Goal: Browse casually

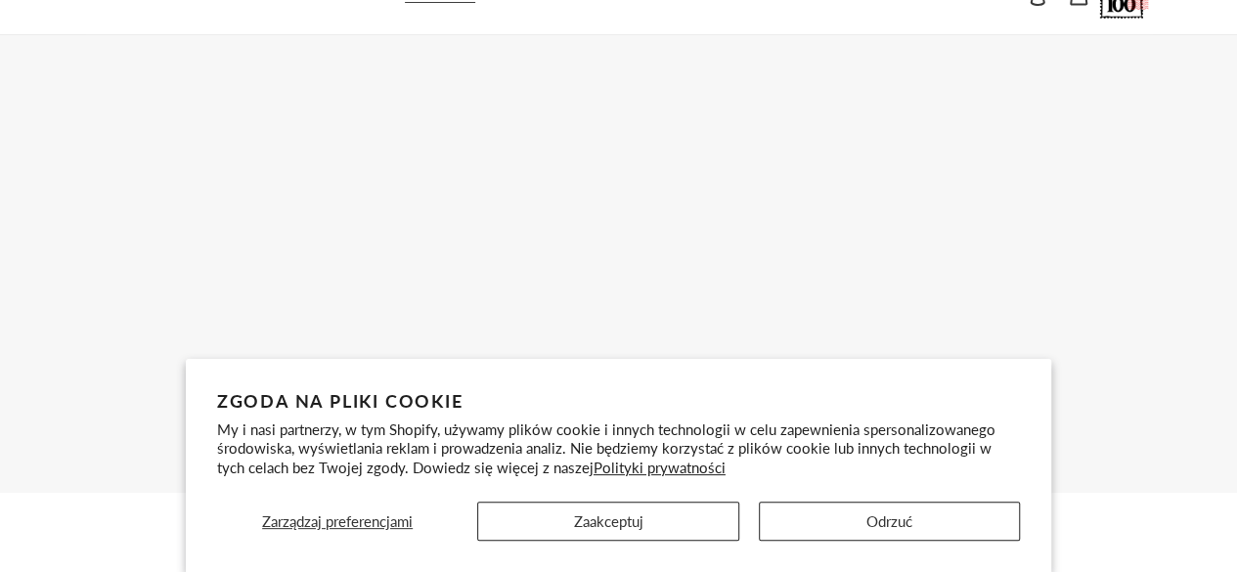
scroll to position [98, 0]
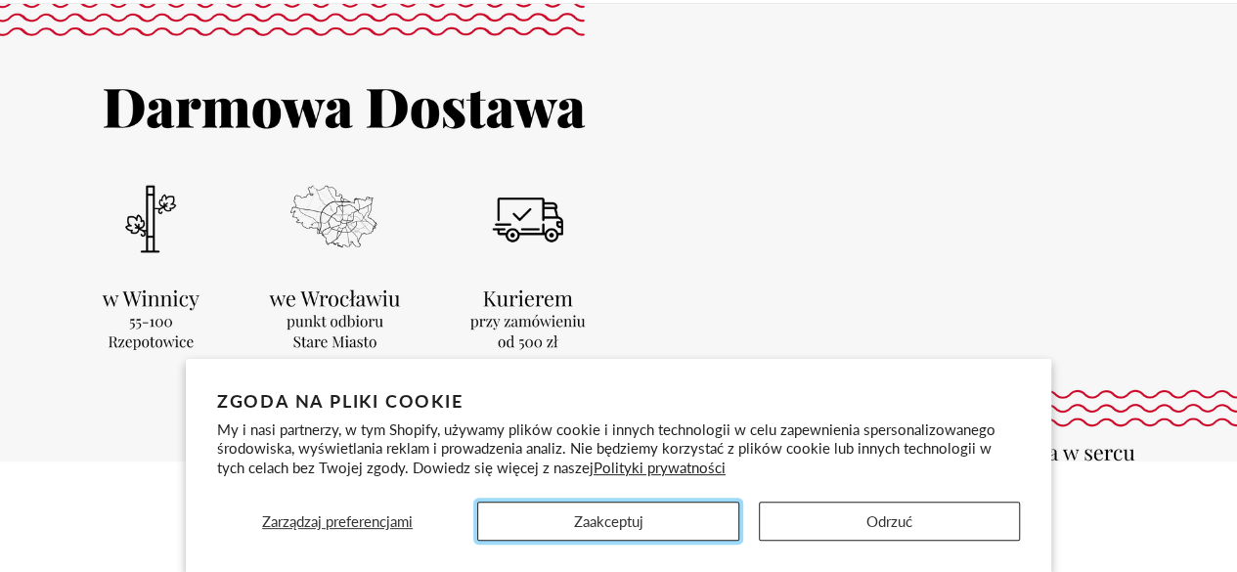
click at [635, 521] on button "Zaakceptuj" at bounding box center [607, 521] width 261 height 39
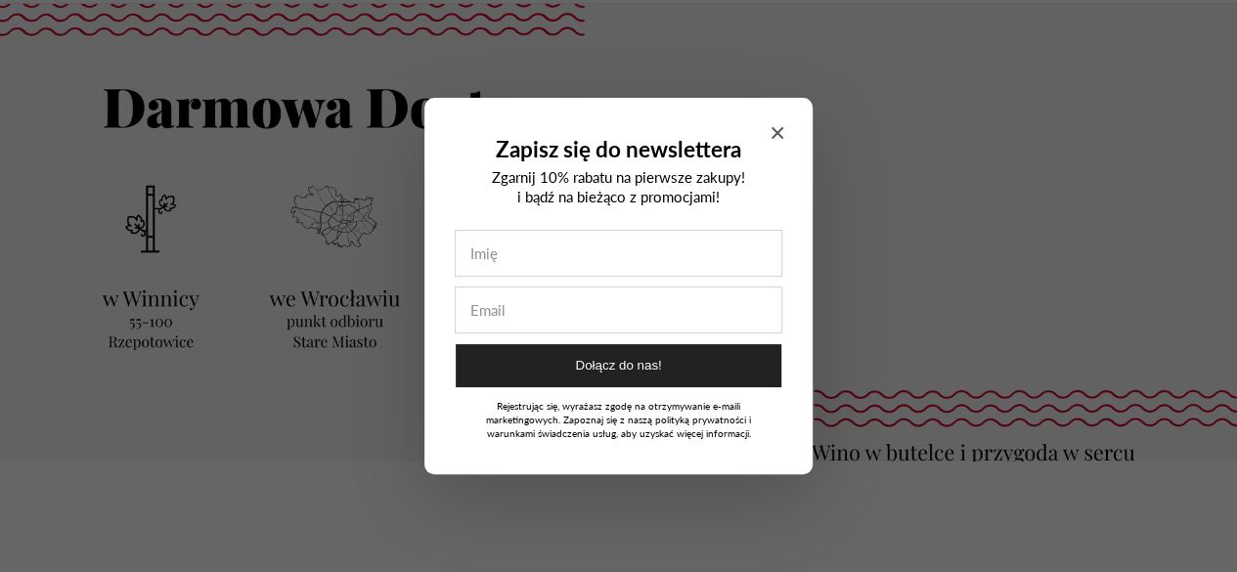
click at [763, 138] on h2 "Zapisz się do newslettera" at bounding box center [618, 149] width 329 height 25
click at [761, 133] on div "Zapisz się do newslettera Zgarnij 10% rabatu na pierwsze zakupy! i bądź na bież…" at bounding box center [618, 286] width 388 height 377
click at [776, 129] on icon "Close modal" at bounding box center [777, 133] width 12 height 12
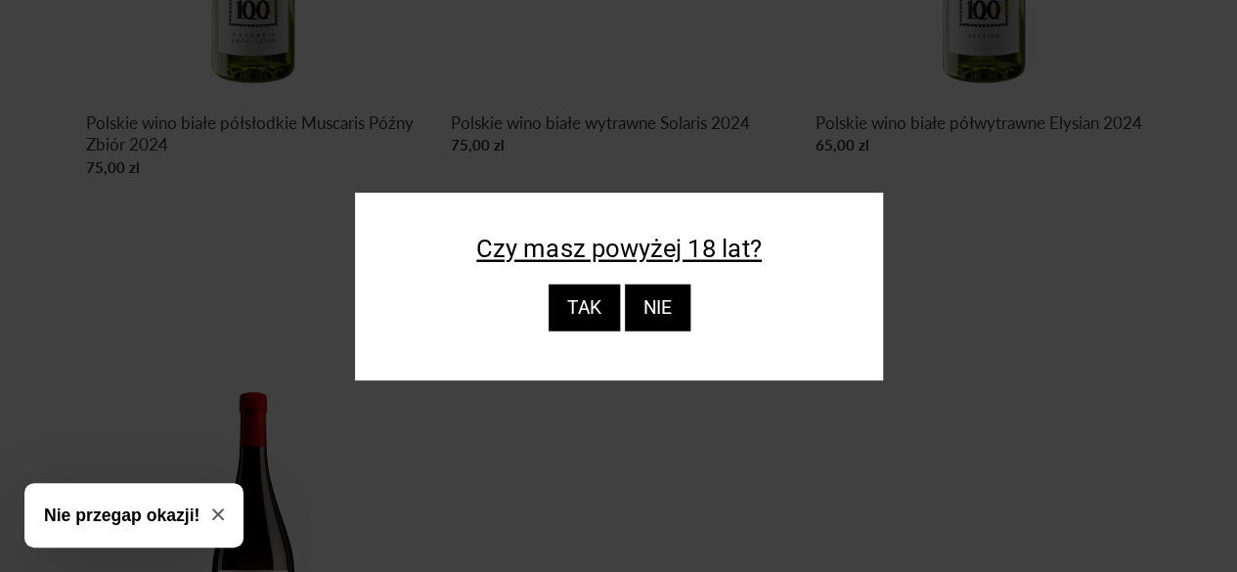
scroll to position [1662, 0]
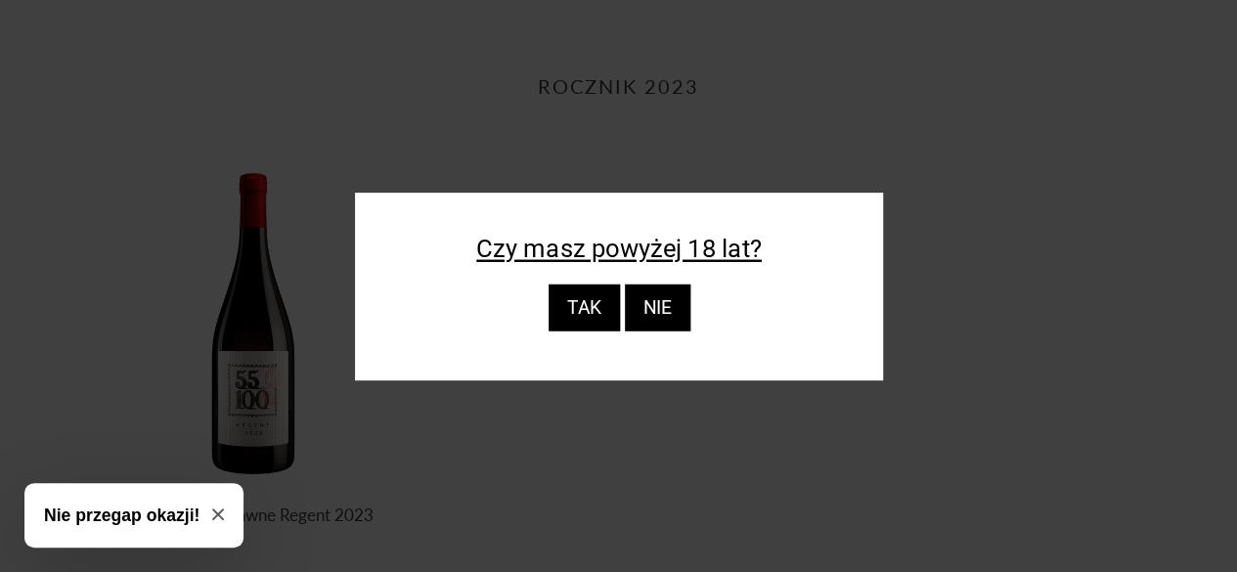
click at [599, 296] on div "TAK" at bounding box center [582, 307] width 71 height 47
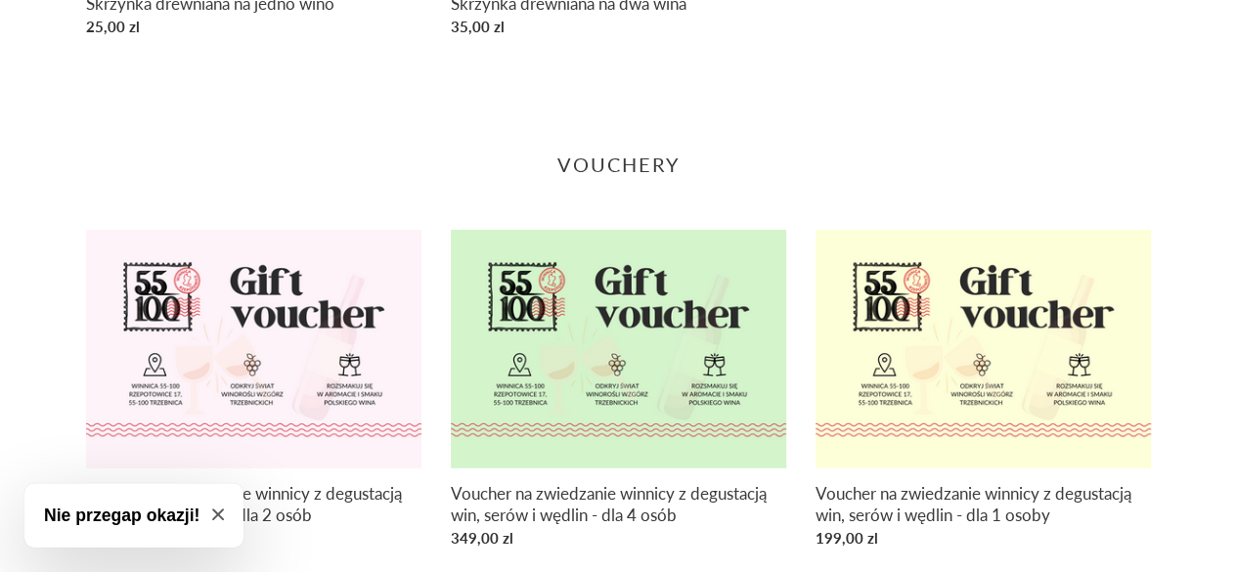
scroll to position [2794, 0]
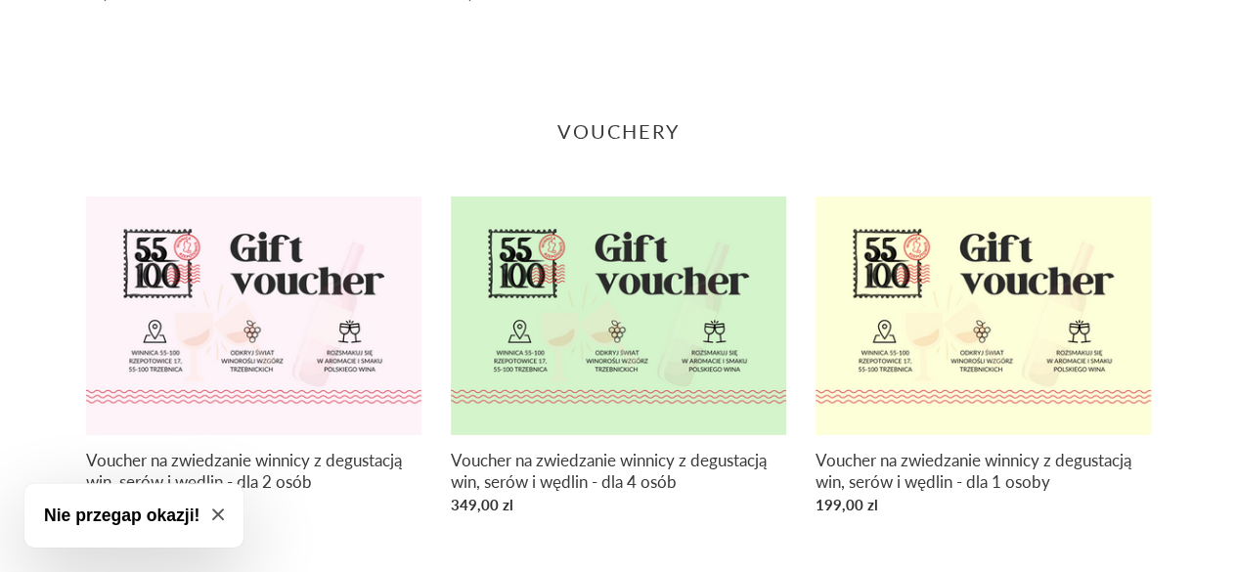
click at [211, 509] on button "Nie przegap okazji!" at bounding box center [133, 515] width 219 height 65
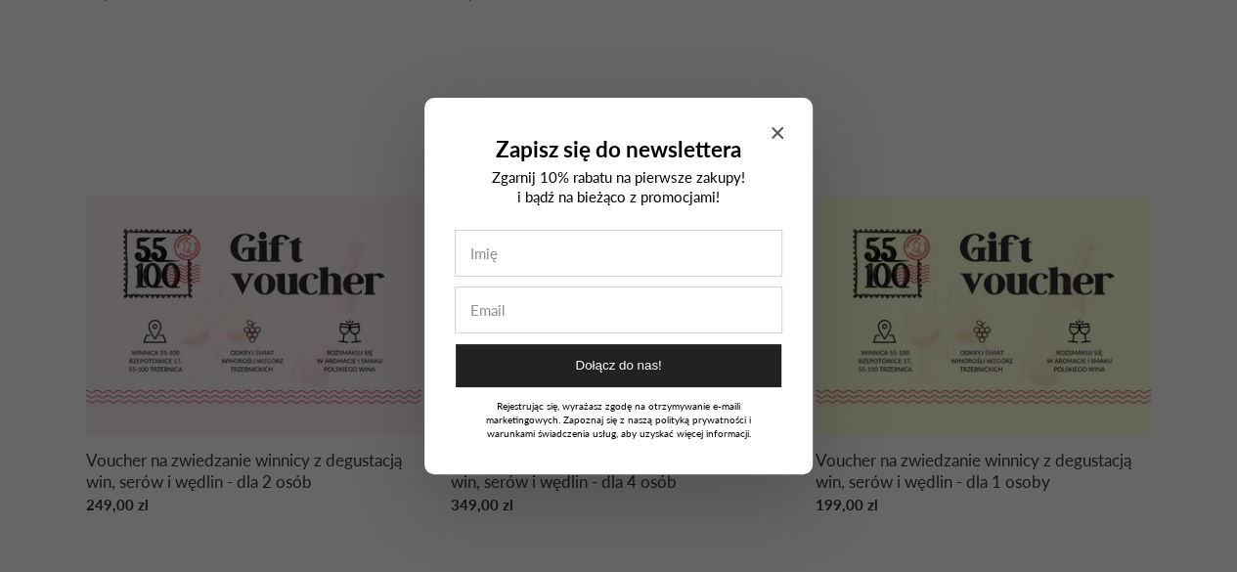
click at [771, 131] on icon "Close modal" at bounding box center [777, 133] width 12 height 12
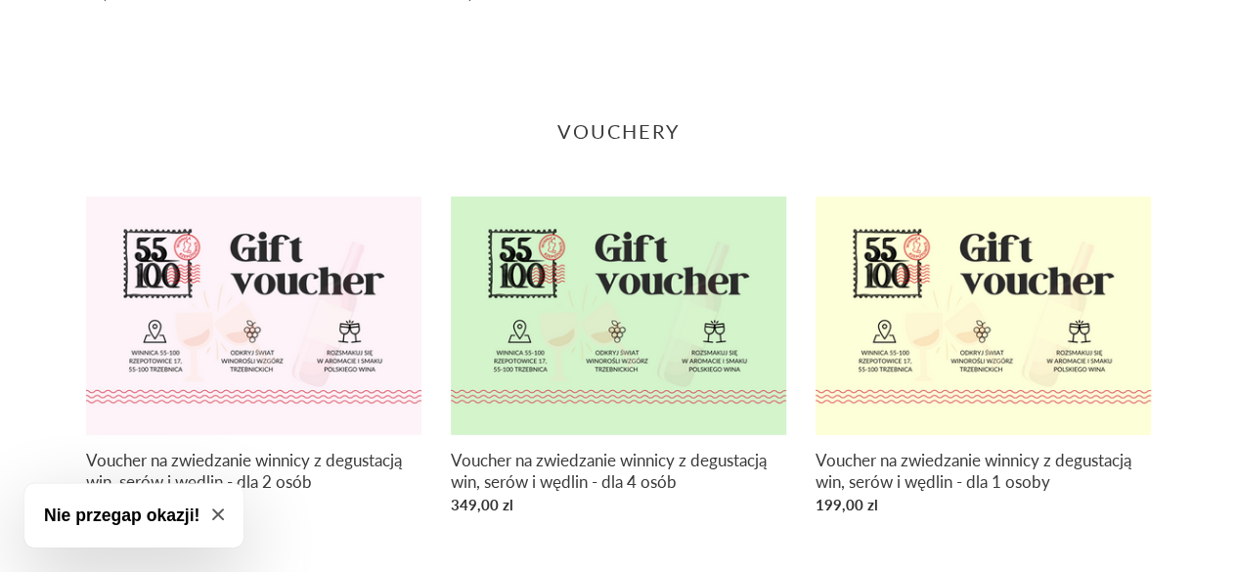
click at [225, 505] on button "Nie przegap okazji!" at bounding box center [133, 515] width 219 height 65
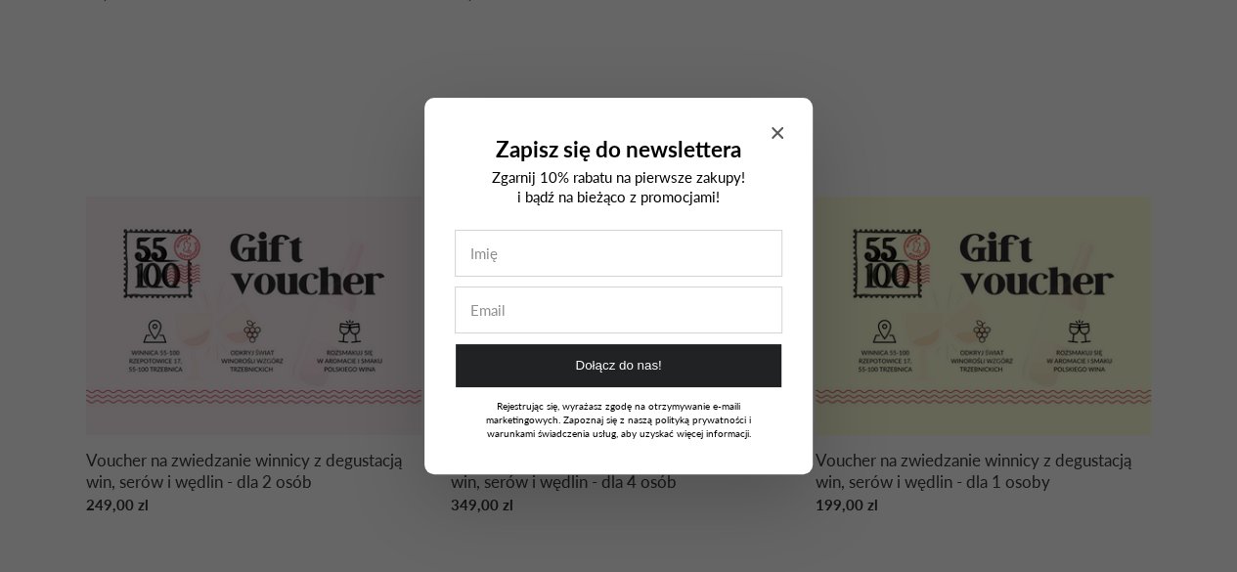
click at [769, 114] on div "Zapisz się do newslettera Zgarnij 10% rabatu na pierwsze zakupy! i bądź na bież…" at bounding box center [618, 286] width 388 height 377
click at [775, 130] on icon "Close modal" at bounding box center [777, 133] width 12 height 12
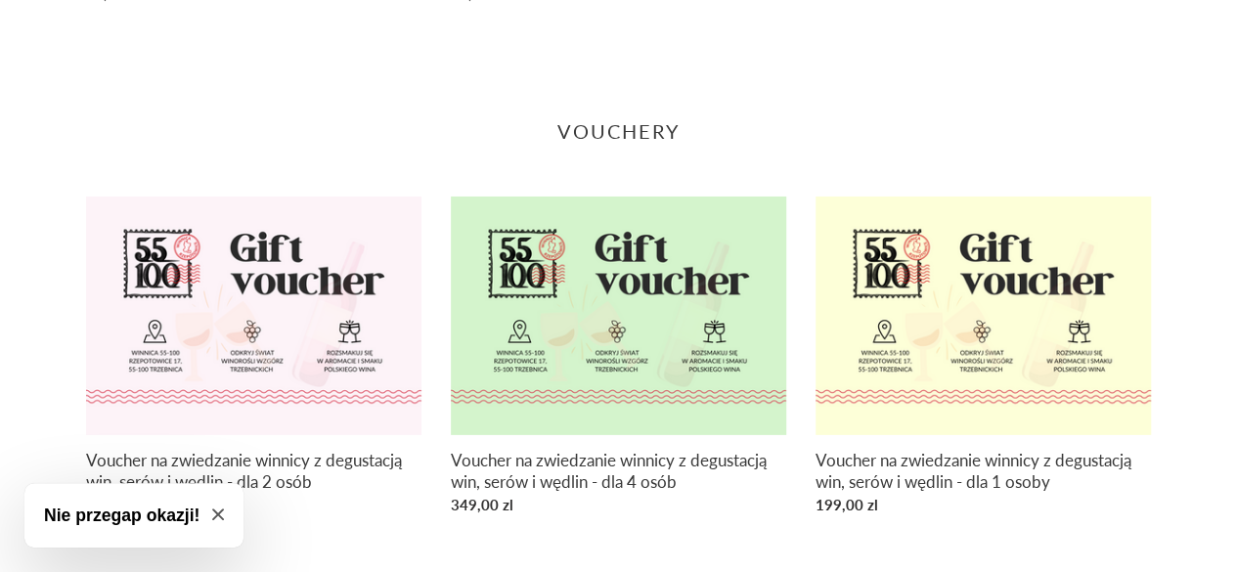
click at [220, 514] on icon "Close modal" at bounding box center [218, 514] width 12 height 12
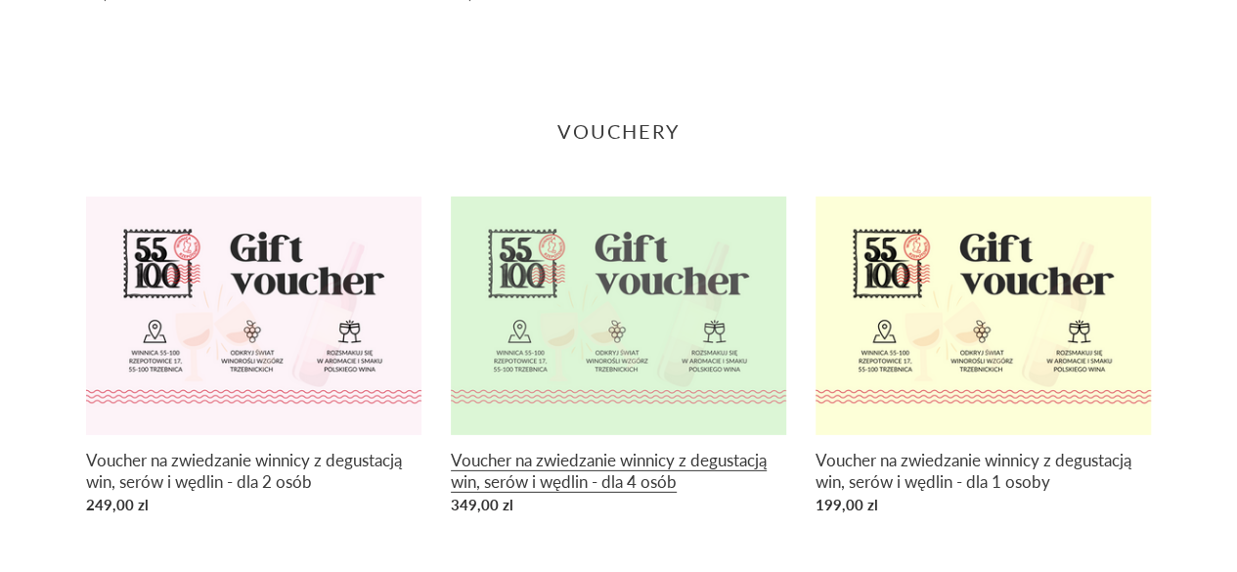
click at [682, 475] on link "Voucher na zwiedzanie winnicy z degustacją win, serów i wędlin - dla 4 osób" at bounding box center [618, 360] width 335 height 327
